Goal: Task Accomplishment & Management: Complete application form

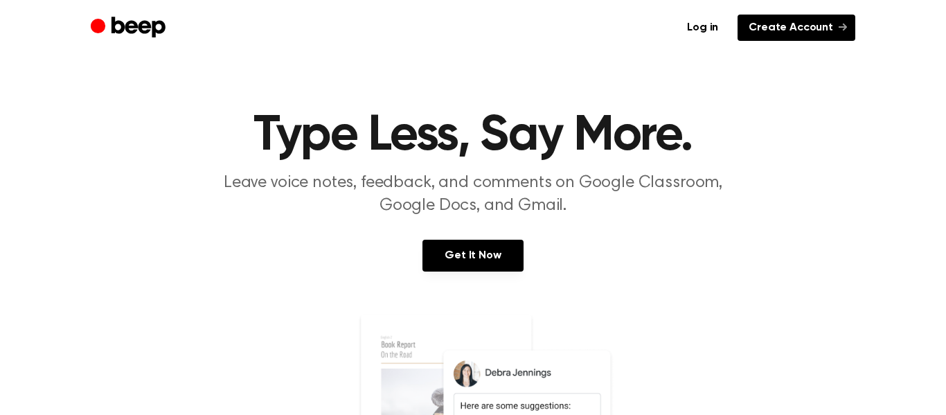
click at [832, 28] on link "Create Account" at bounding box center [797, 28] width 118 height 26
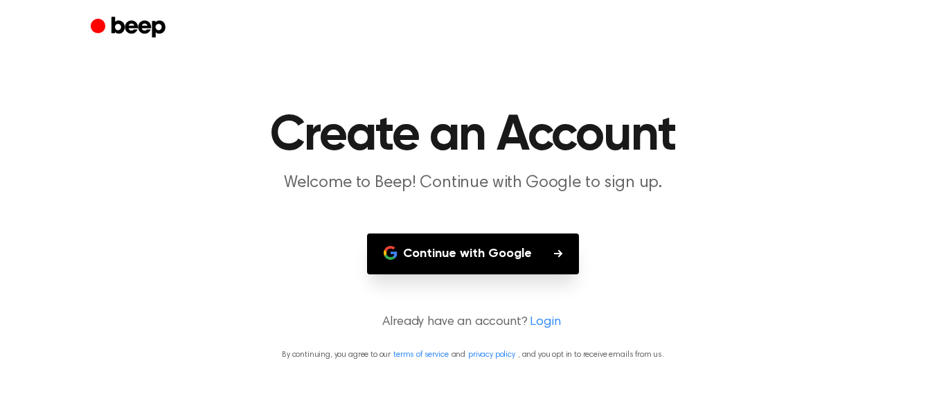
click at [513, 267] on button "Continue with Google" at bounding box center [473, 253] width 212 height 41
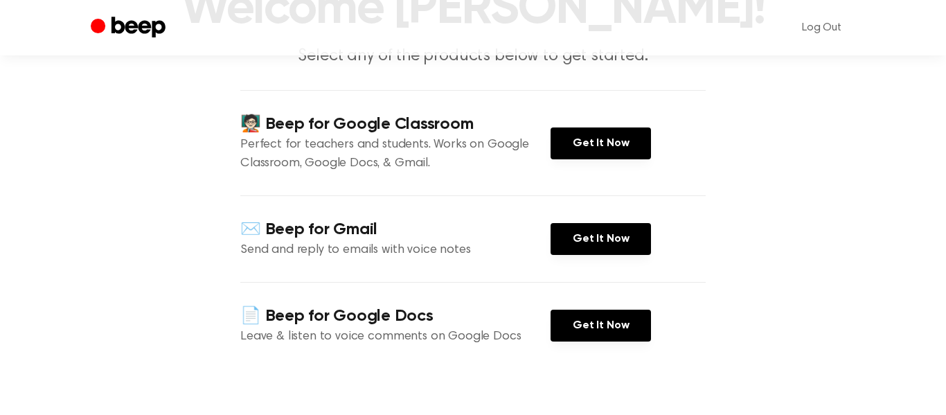
scroll to position [128, 0]
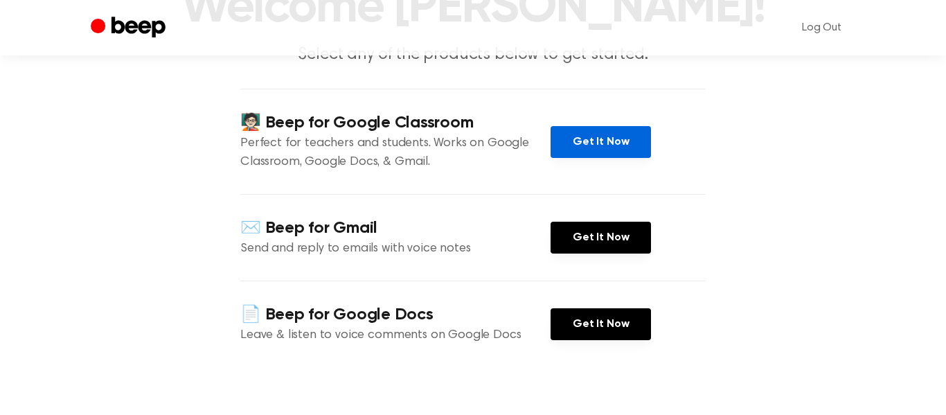
click at [578, 154] on link "Get It Now" at bounding box center [601, 142] width 100 height 32
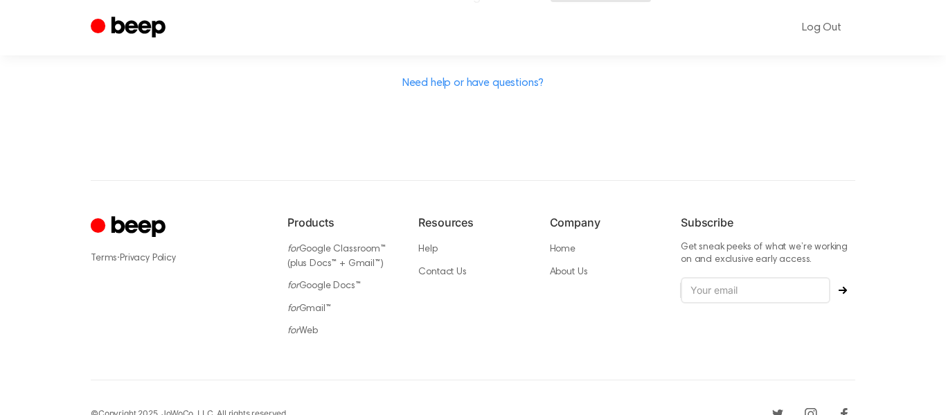
scroll to position [0, 0]
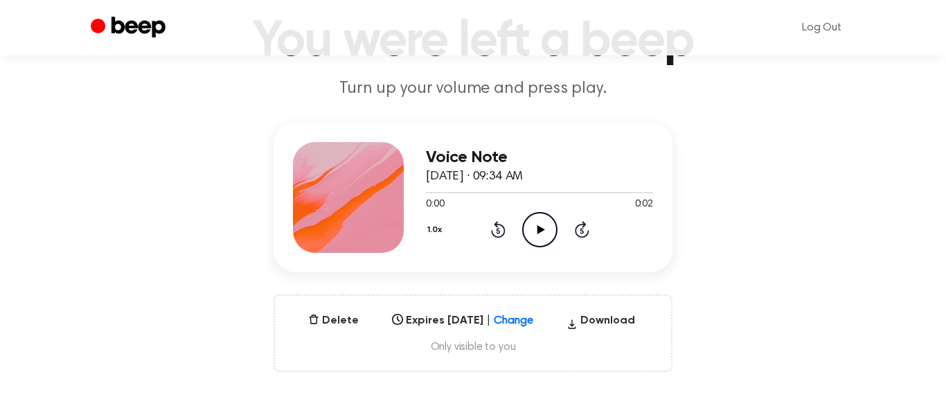
scroll to position [96, 0]
